Goal: Task Accomplishment & Management: Complete application form

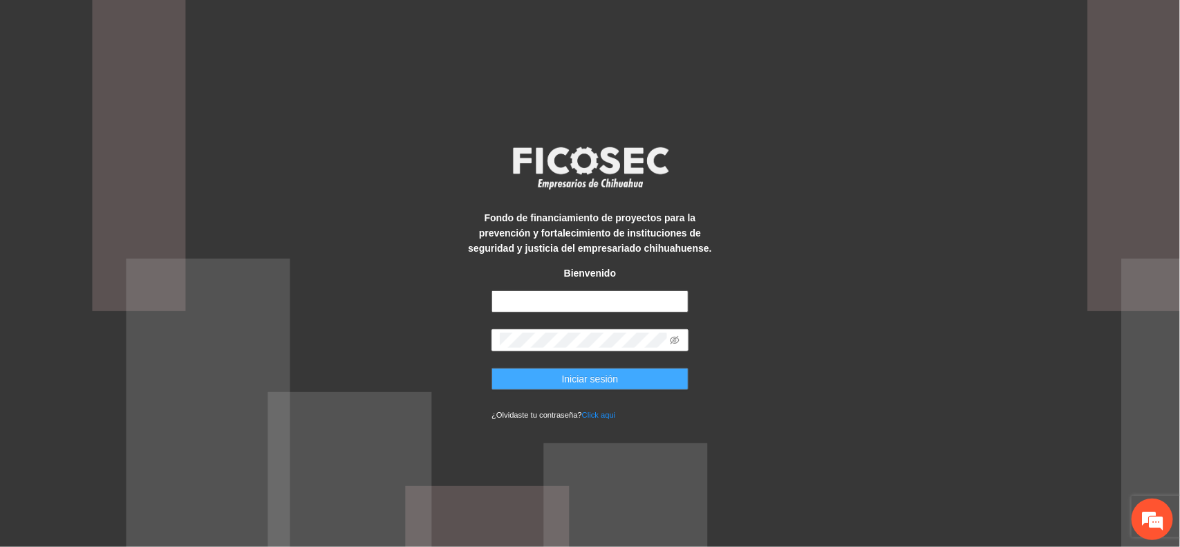
type input "**********"
click at [515, 377] on button "Iniciar sesión" at bounding box center [589, 379] width 197 height 22
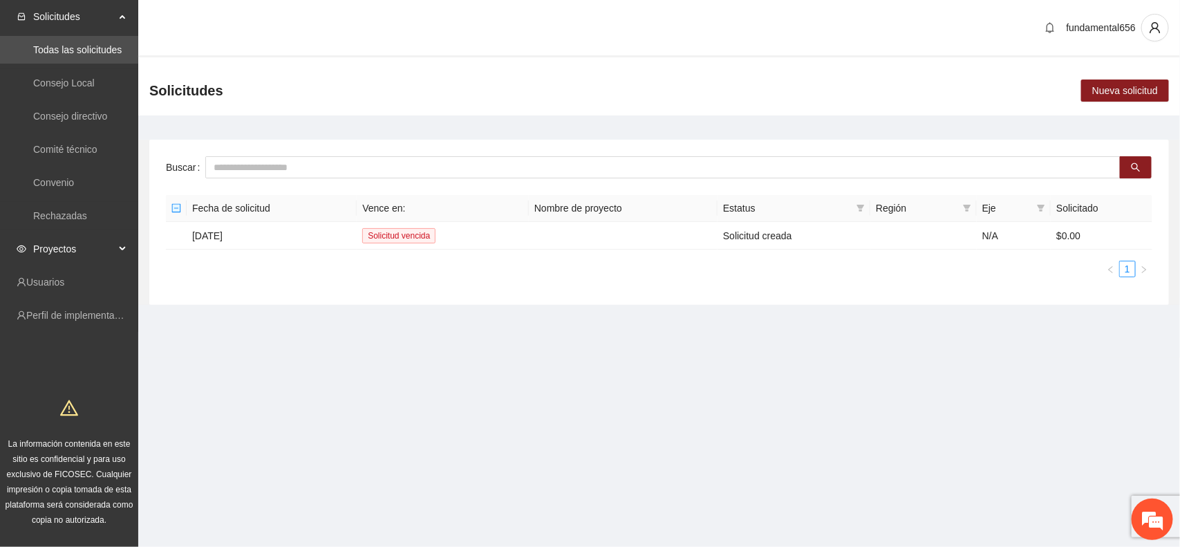
click at [88, 244] on span "Proyectos" at bounding box center [74, 249] width 82 height 28
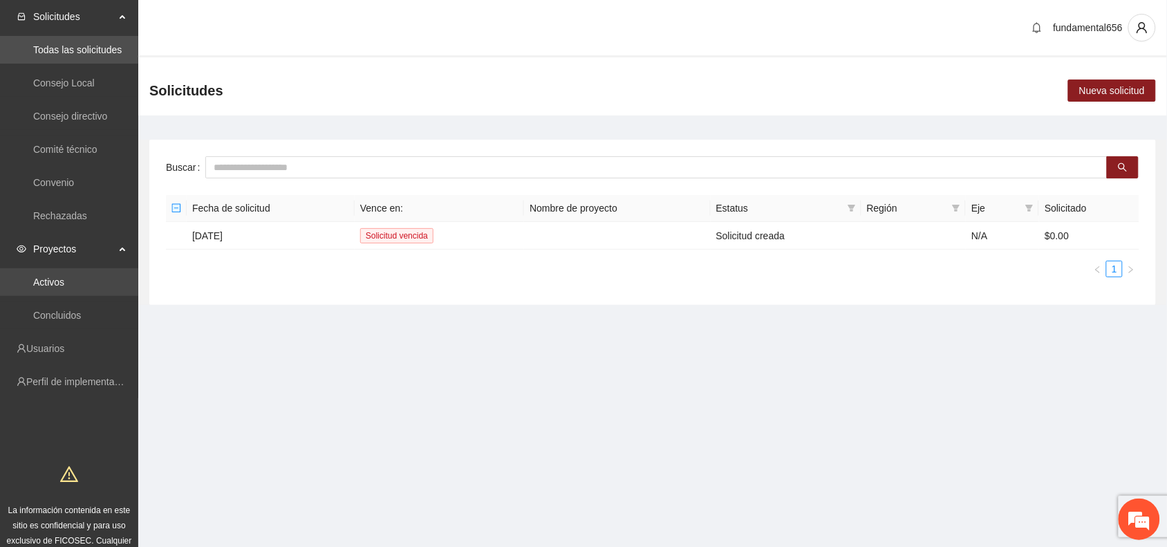
click at [46, 276] on link "Activos" at bounding box center [48, 281] width 31 height 11
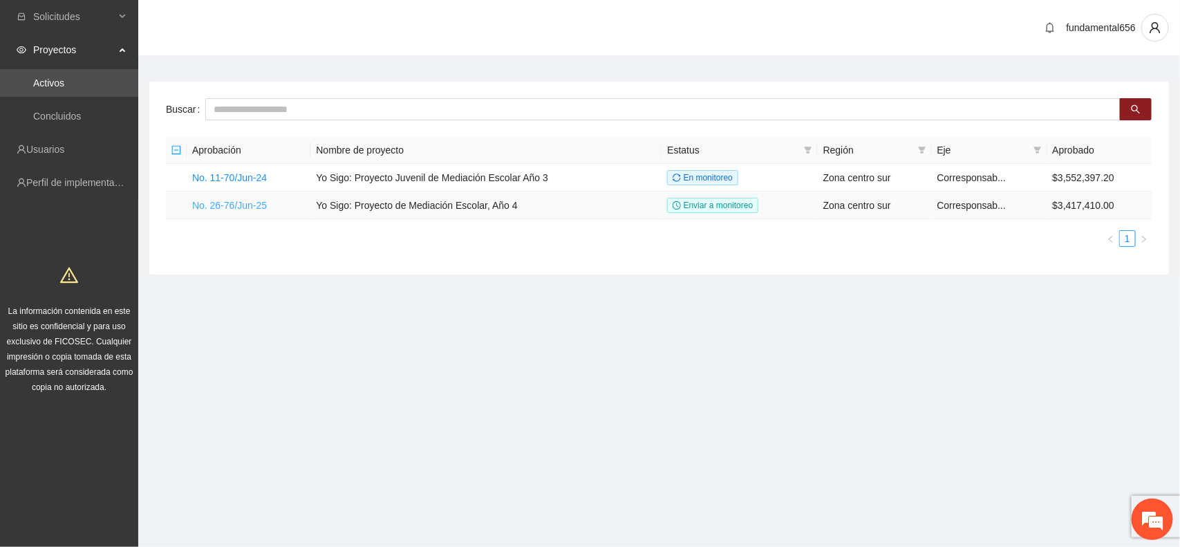
click at [229, 209] on link "No. 26-76/Jun-25" at bounding box center [229, 205] width 75 height 11
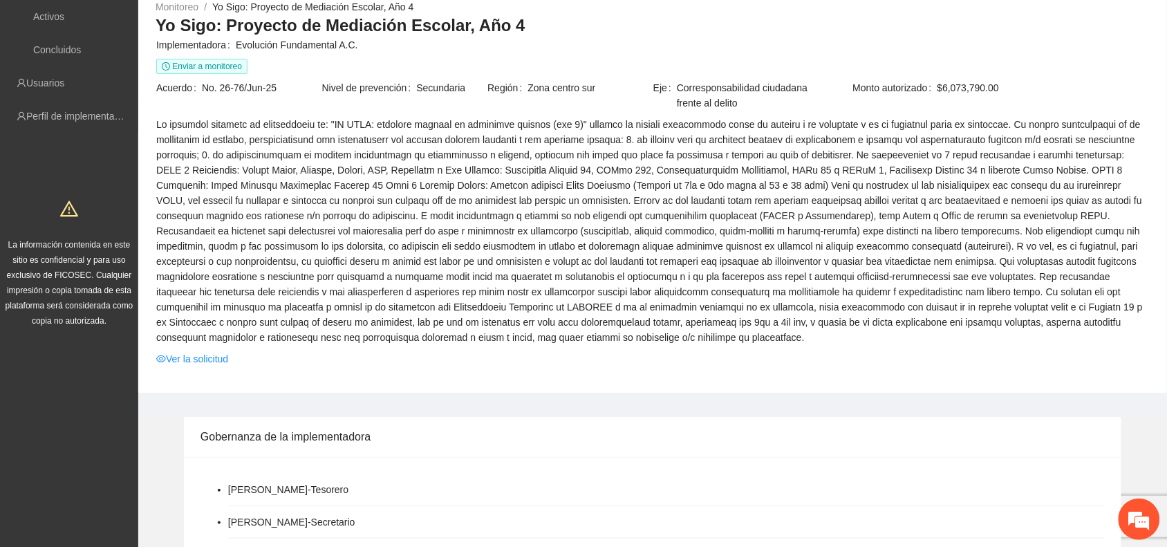
scroll to position [86, 0]
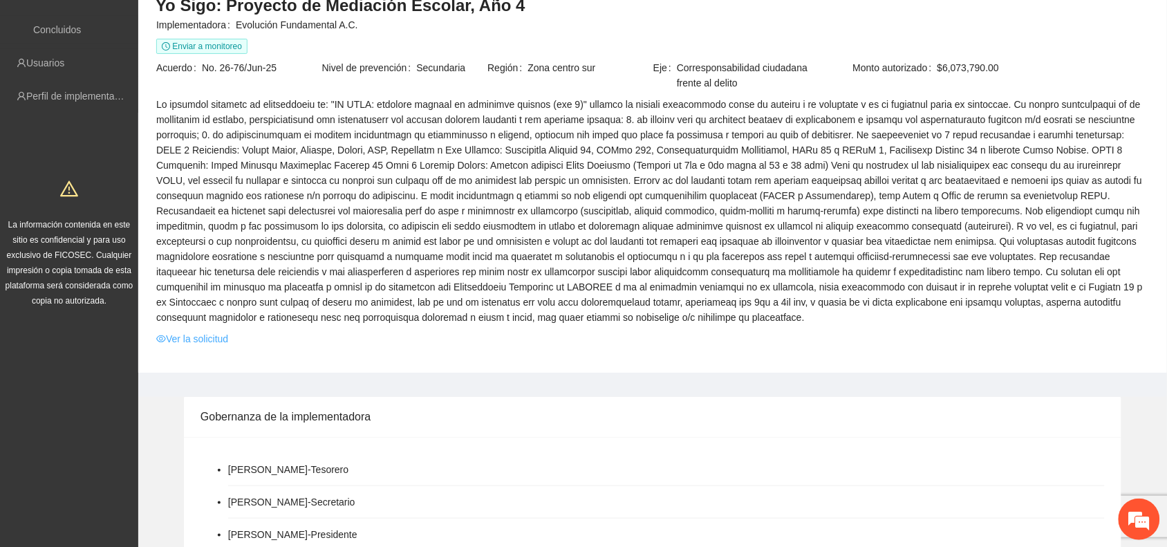
click at [185, 342] on link "Ver la solicitud" at bounding box center [192, 338] width 72 height 15
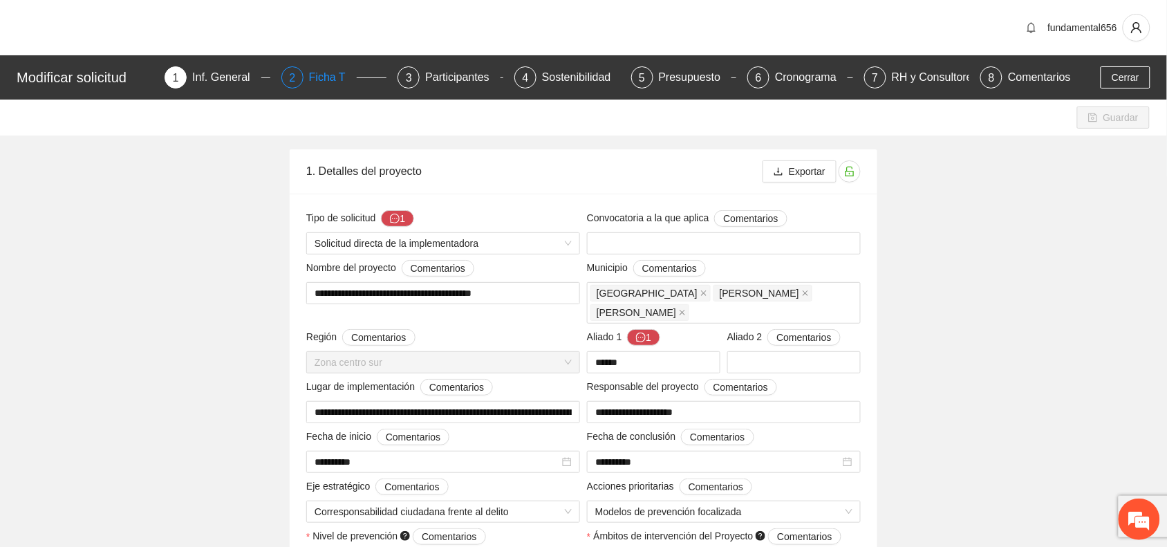
click at [330, 78] on div "Ficha T" at bounding box center [333, 77] width 48 height 22
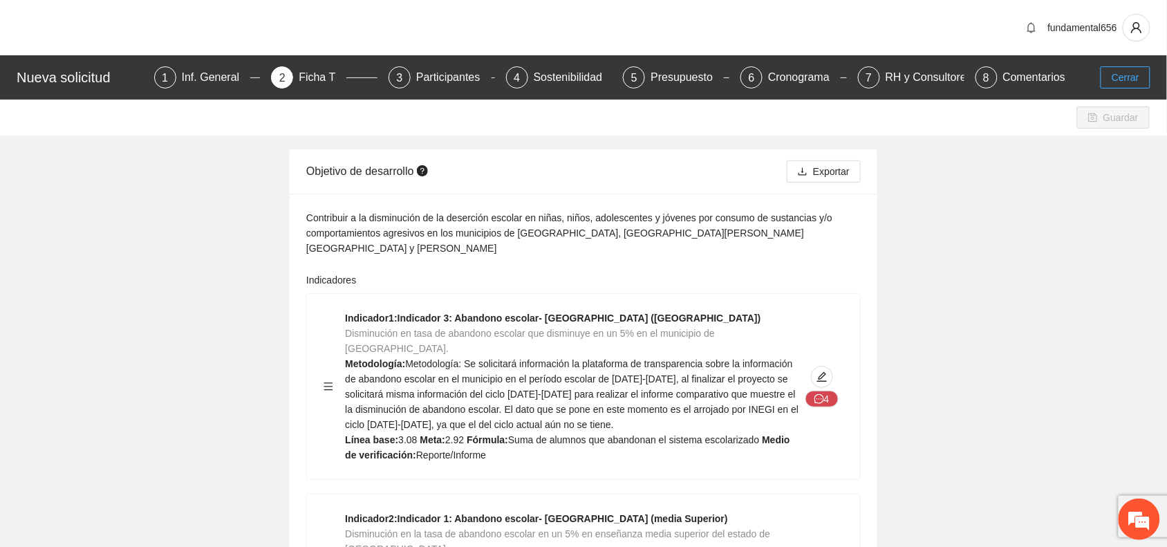
click at [1110, 77] on button "Cerrar" at bounding box center [1125, 77] width 50 height 22
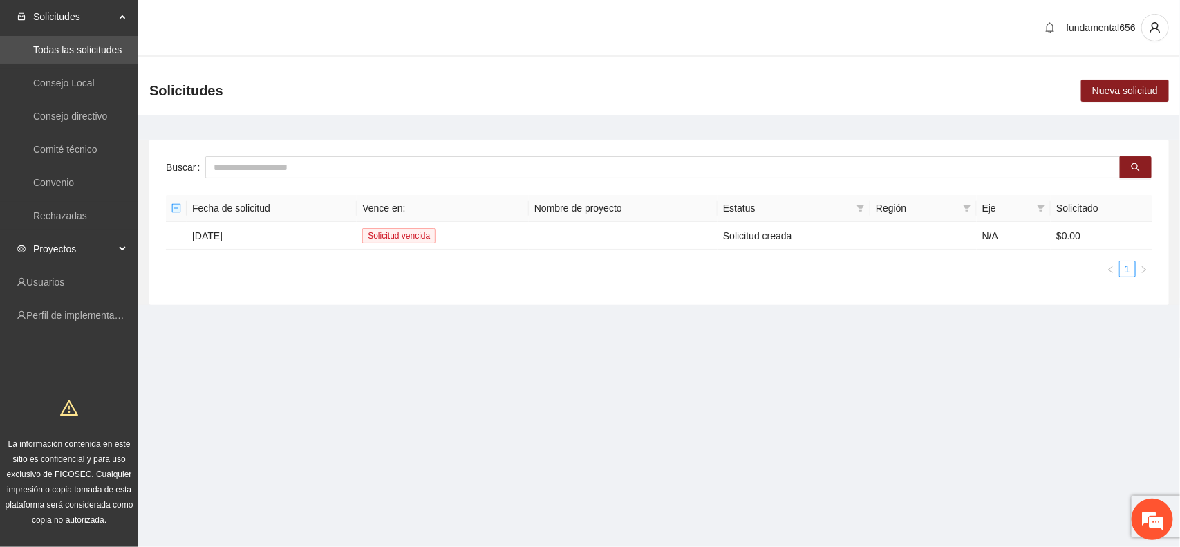
click at [120, 249] on icon at bounding box center [123, 249] width 7 height 0
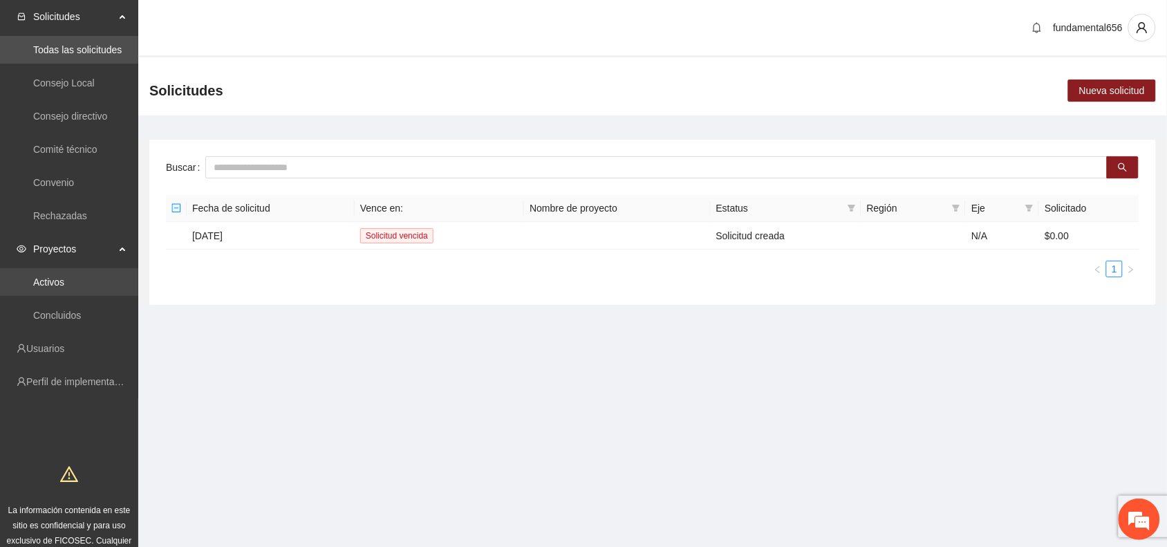
click at [52, 284] on link "Activos" at bounding box center [48, 281] width 31 height 11
